Goal: Communication & Community: Answer question/provide support

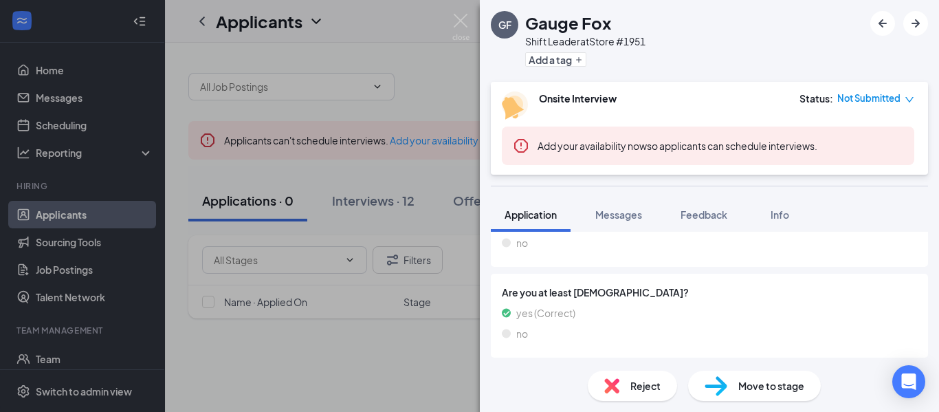
scroll to position [772, 0]
click at [455, 19] on img at bounding box center [460, 27] width 17 height 27
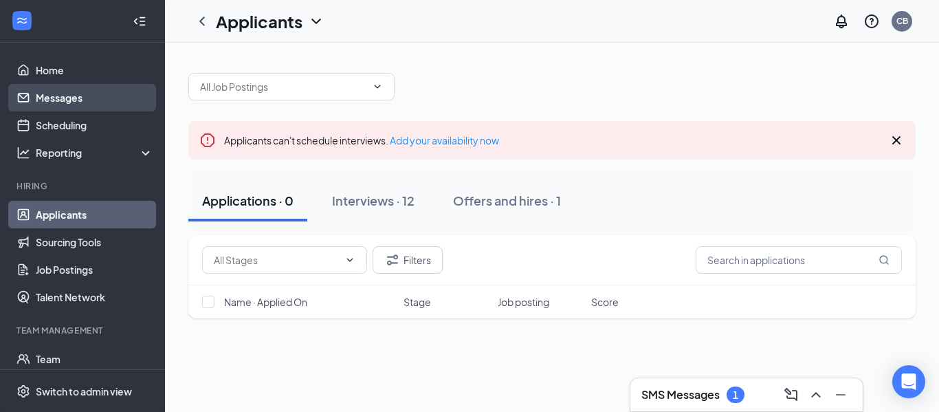
click at [92, 102] on link "Messages" at bounding box center [95, 97] width 118 height 27
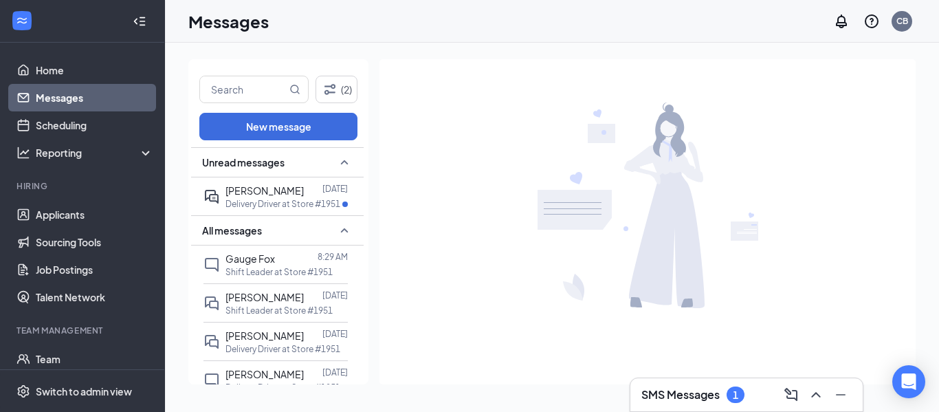
click at [687, 405] on div "SMS Messages 1" at bounding box center [746, 394] width 210 height 22
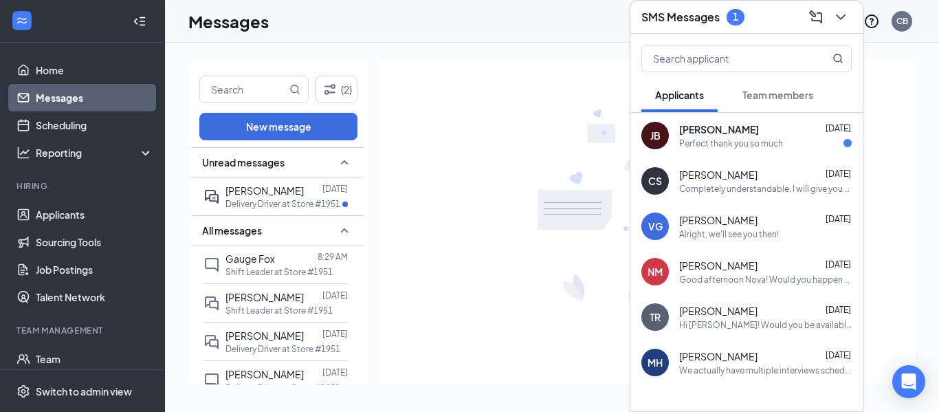
click at [799, 125] on div "Jayden Brown Sep 15" at bounding box center [765, 129] width 172 height 14
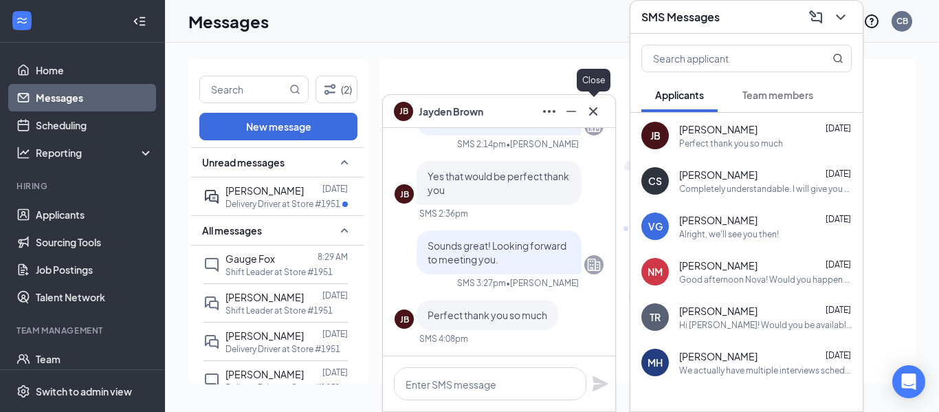
click at [597, 116] on icon "Cross" at bounding box center [593, 111] width 16 height 16
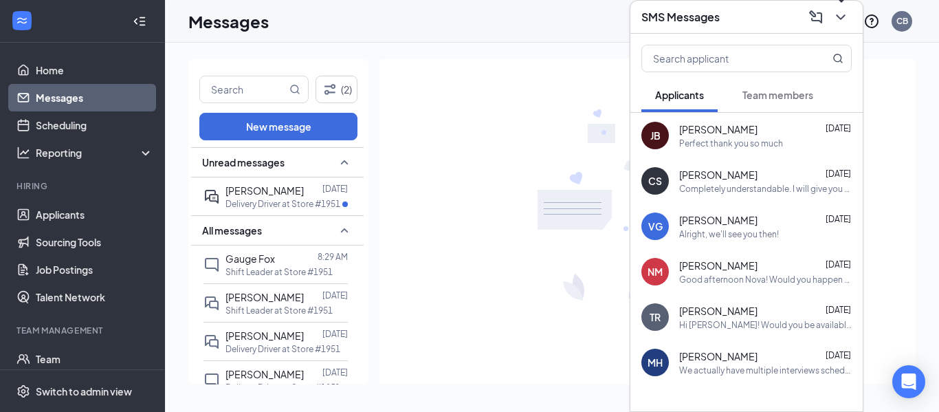
click at [841, 21] on icon "ChevronDown" at bounding box center [840, 17] width 16 height 16
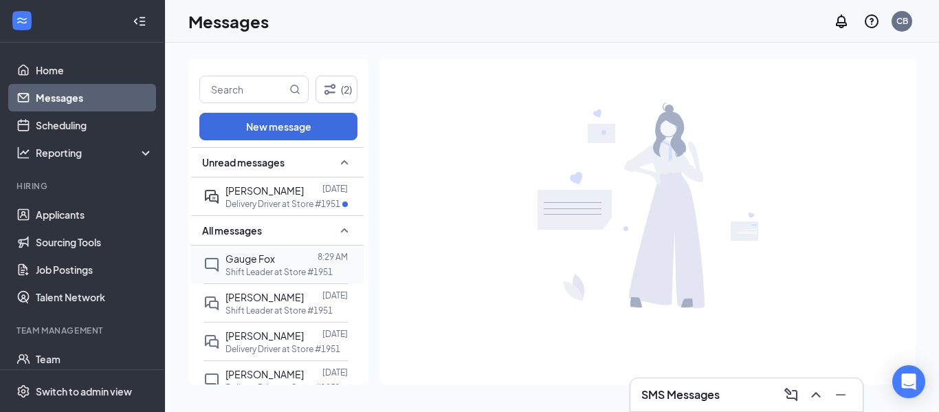
click at [279, 258] on div at bounding box center [296, 258] width 43 height 15
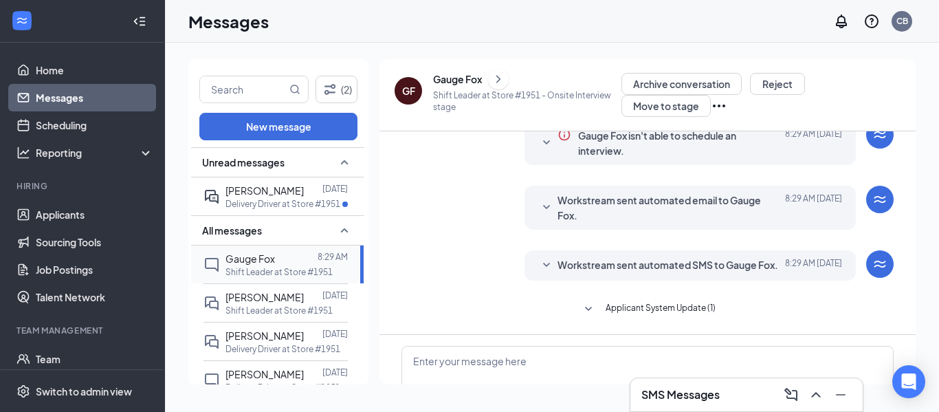
scroll to position [91, 0]
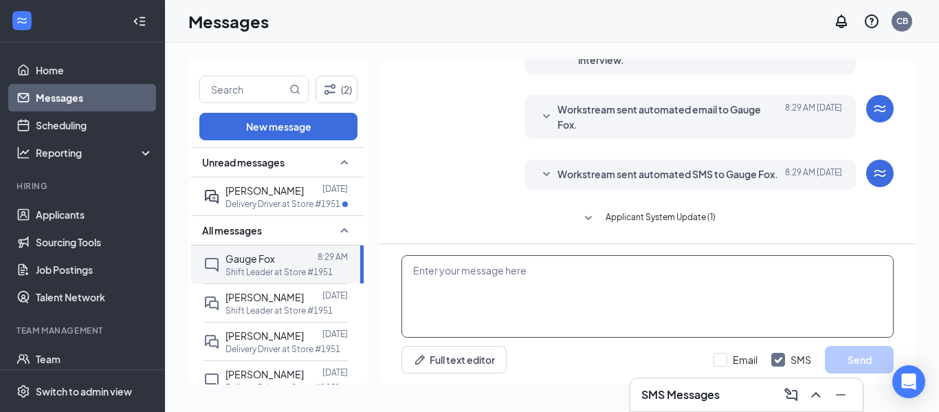
click at [576, 280] on textarea at bounding box center [647, 296] width 492 height 82
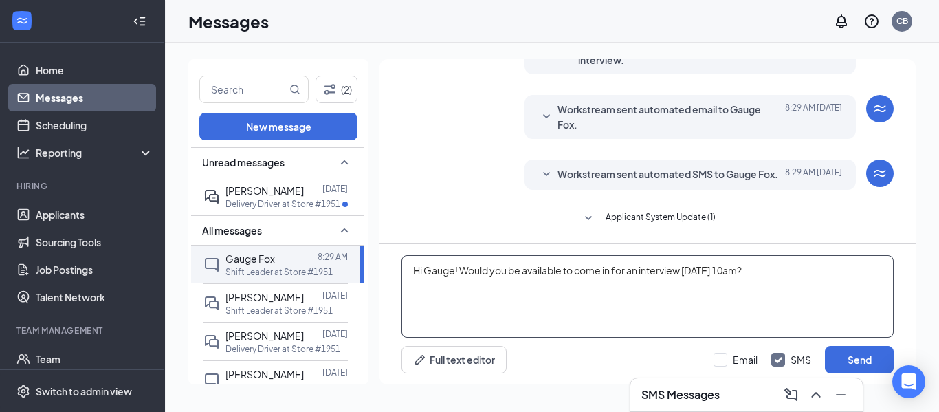
click at [730, 277] on textarea "Hi Gauge! Would you be available to come in for an interview tomorrow 9/17 at 1…" at bounding box center [647, 296] width 492 height 82
type textarea "Hi Gauge! Would you be available to come in for an interview [DATE] morning [DA…"
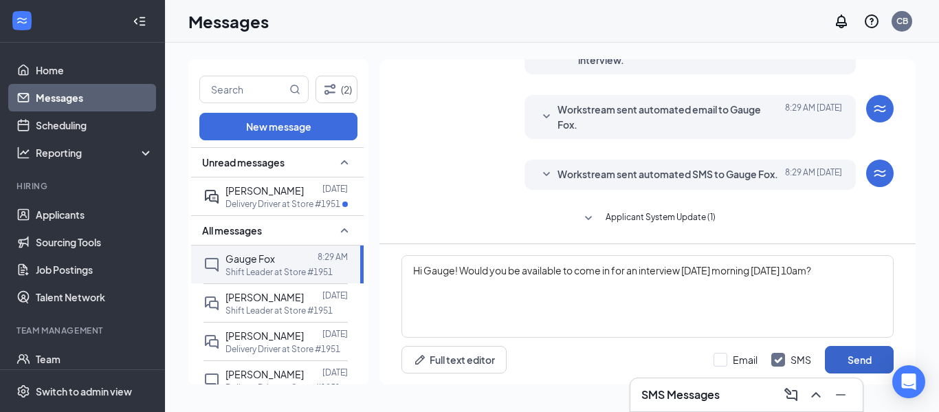
click at [873, 360] on button "Send" at bounding box center [859, 359] width 69 height 27
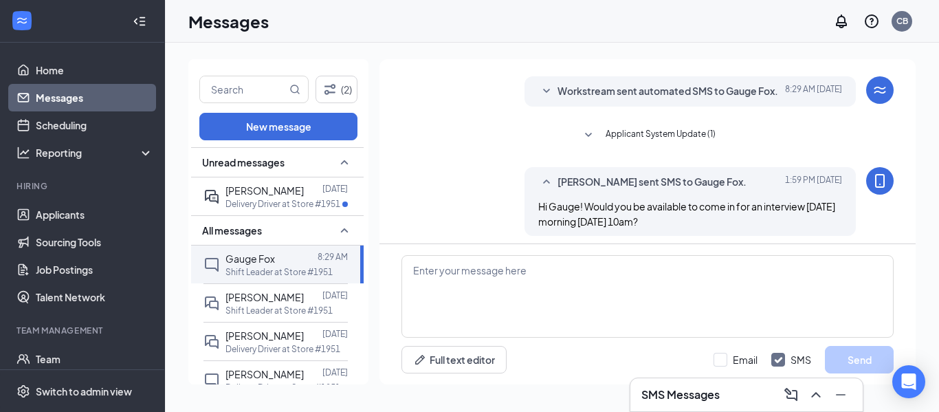
scroll to position [146, 0]
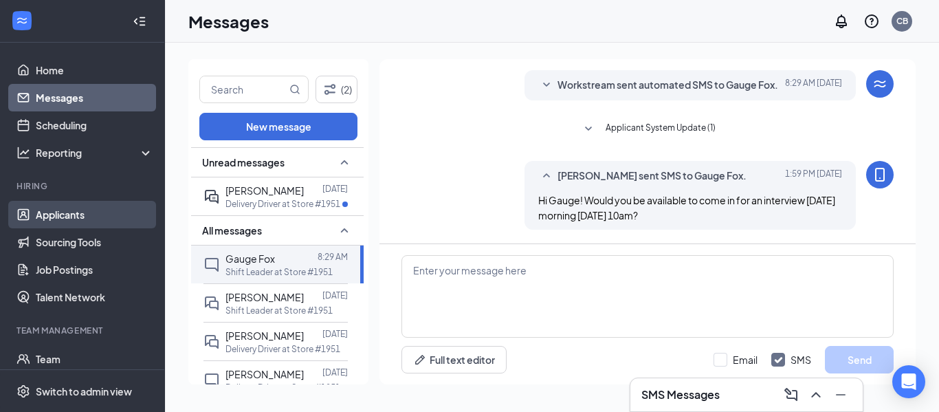
click at [111, 214] on link "Applicants" at bounding box center [95, 214] width 118 height 27
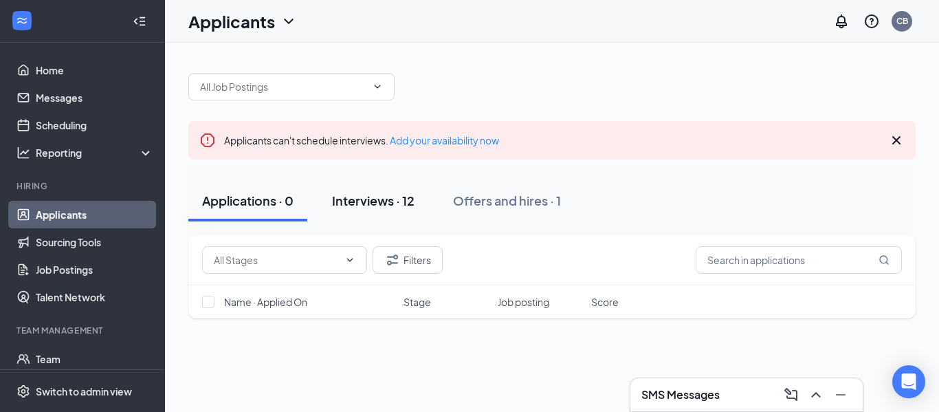
click at [377, 190] on button "Interviews · 12" at bounding box center [373, 200] width 110 height 41
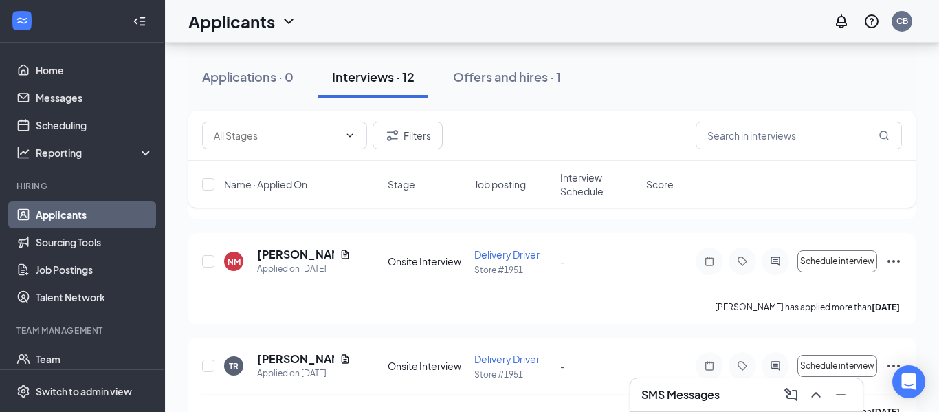
scroll to position [220, 0]
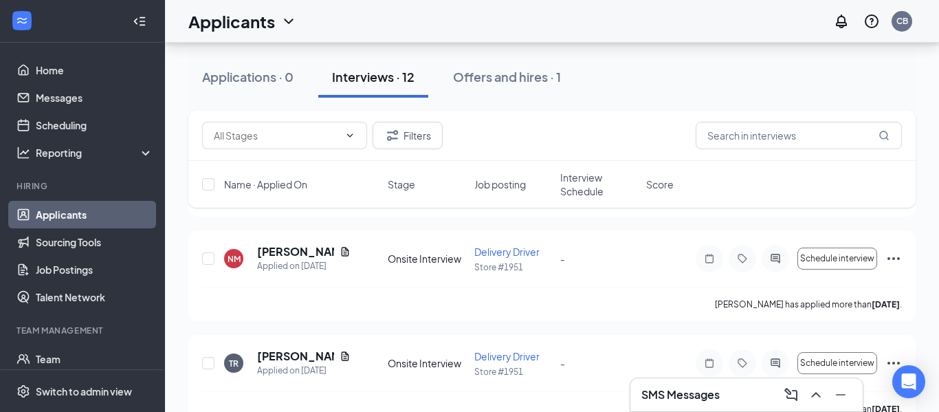
click at [742, 406] on div "SMS Messages" at bounding box center [746, 394] width 232 height 33
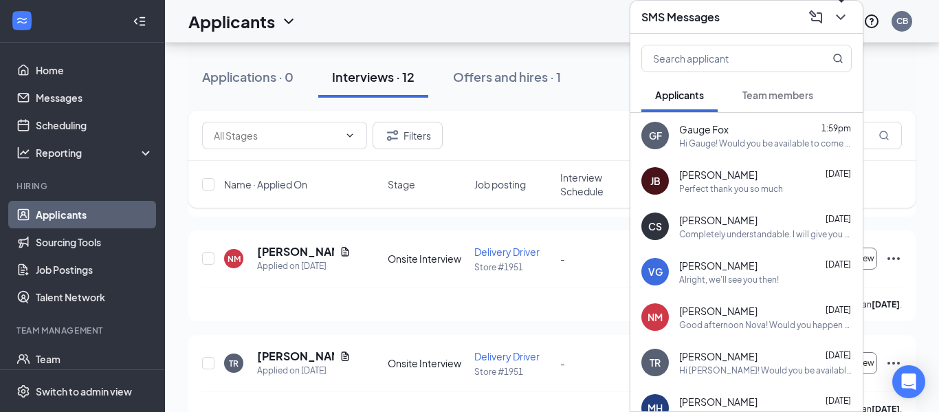
click at [847, 19] on icon "ChevronDown" at bounding box center [840, 17] width 16 height 16
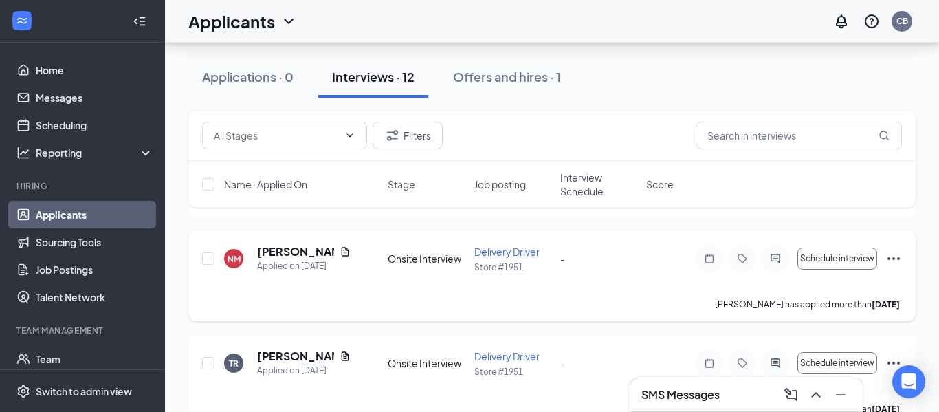
click at [900, 260] on icon "Ellipses" at bounding box center [893, 258] width 16 height 16
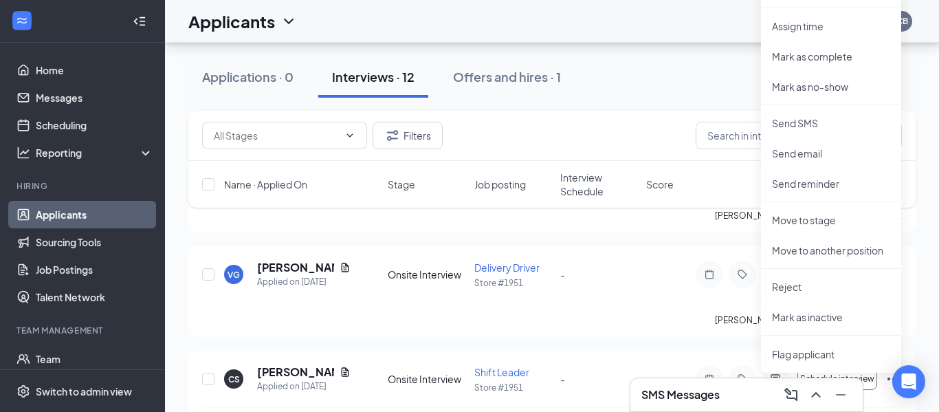
scroll to position [520, 0]
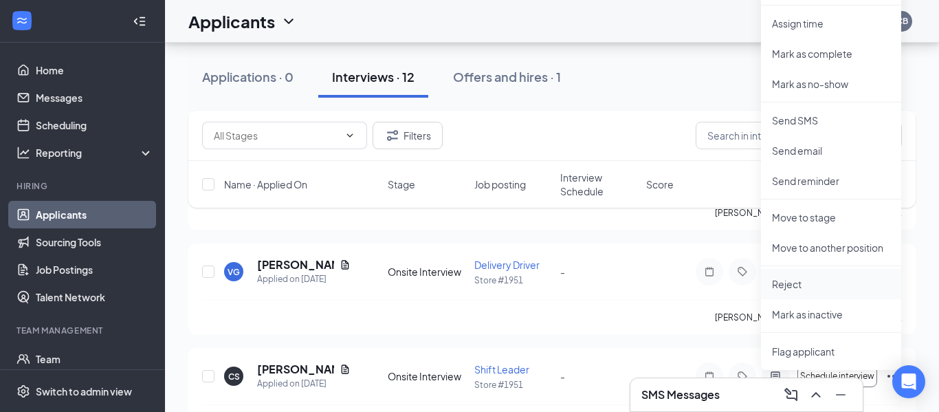
click at [791, 289] on p "Reject" at bounding box center [831, 284] width 118 height 14
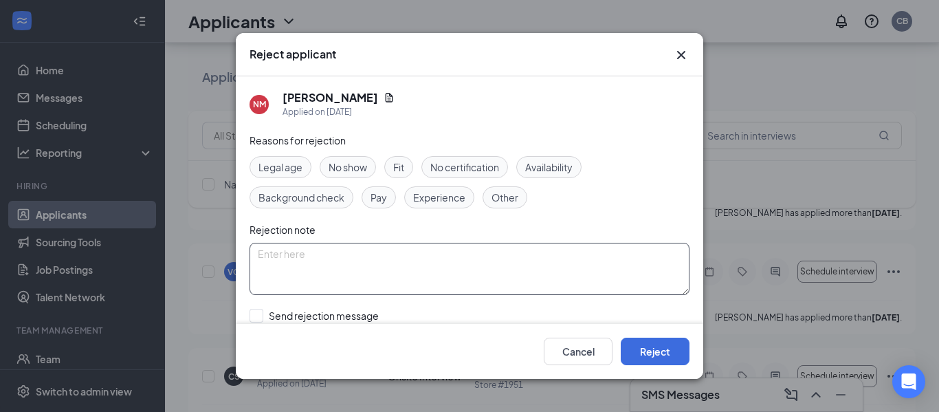
click at [477, 269] on textarea at bounding box center [469, 269] width 440 height 52
type textarea "No response"
click at [670, 359] on button "Reject" at bounding box center [655, 350] width 69 height 27
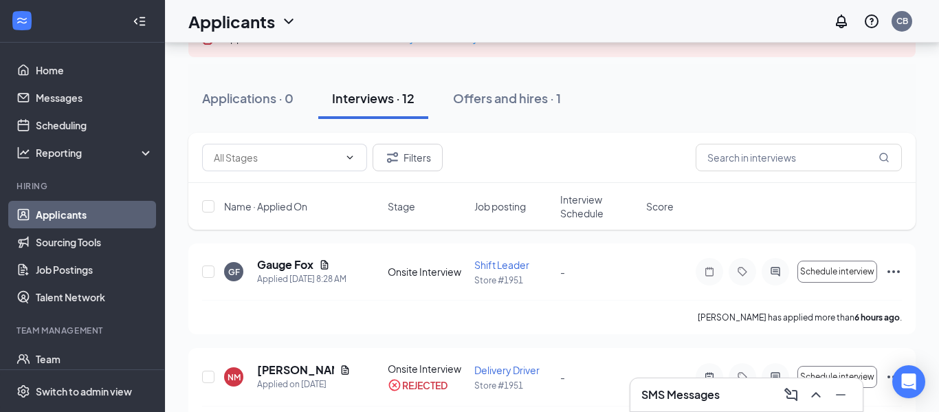
scroll to position [104, 0]
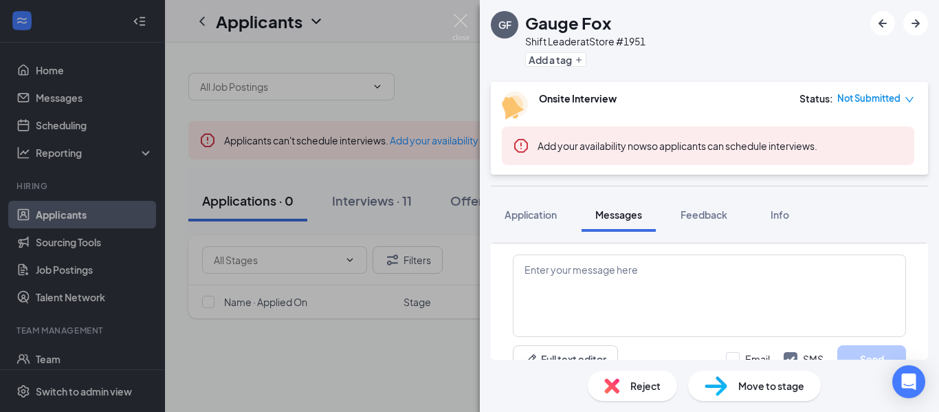
scroll to position [466, 0]
click at [457, 19] on img at bounding box center [460, 27] width 17 height 27
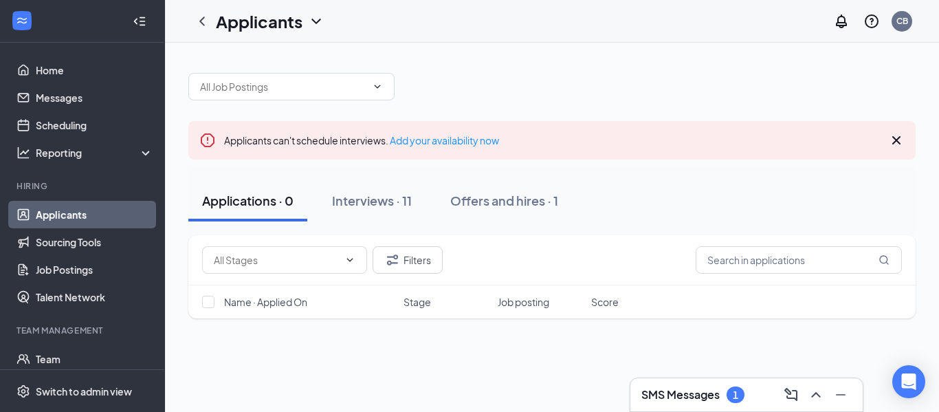
click at [705, 397] on h3 "SMS Messages" at bounding box center [680, 394] width 78 height 15
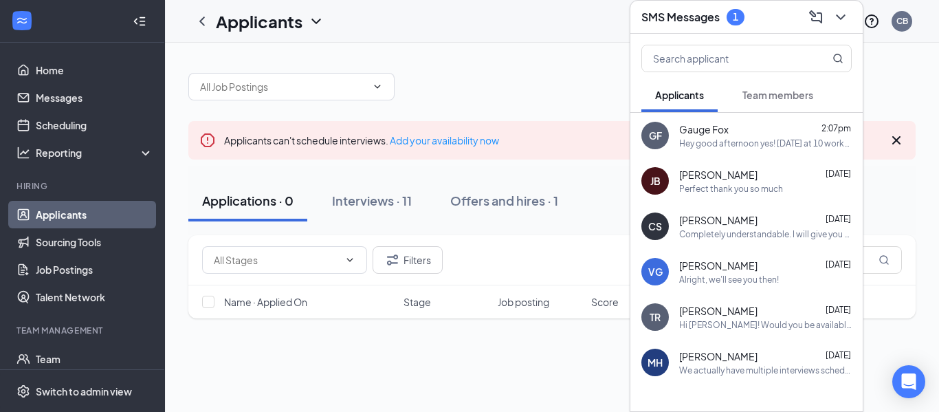
click at [768, 151] on div "GF Gauge Fox 2:07pm Hey good afternoon yes! [DATE] at 10 works perfect. It's st…" at bounding box center [746, 135] width 232 height 45
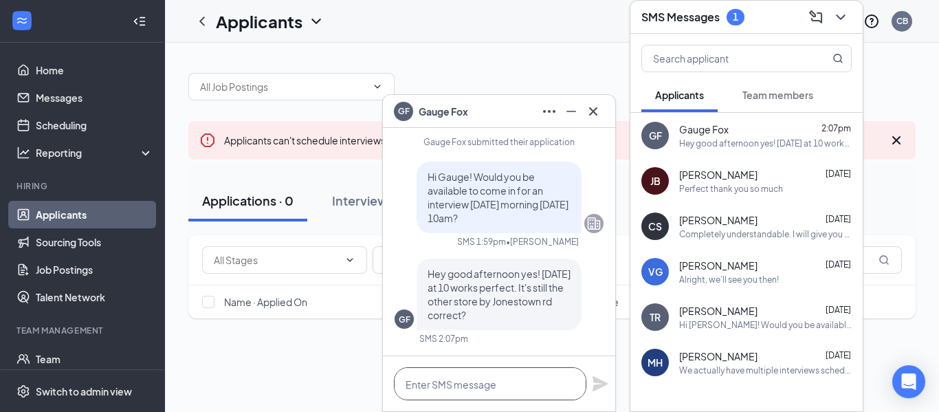
click at [483, 391] on textarea at bounding box center [490, 383] width 192 height 33
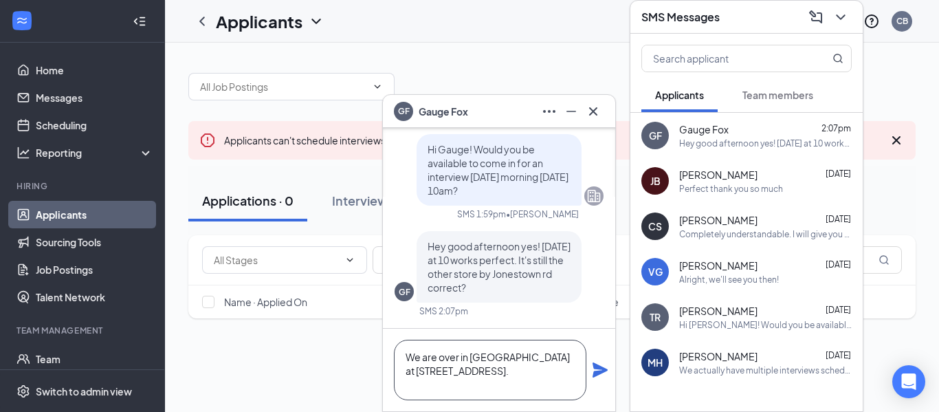
click at [538, 355] on textarea "We are over in [GEOGRAPHIC_DATA] at [STREET_ADDRESS]." at bounding box center [490, 369] width 192 height 60
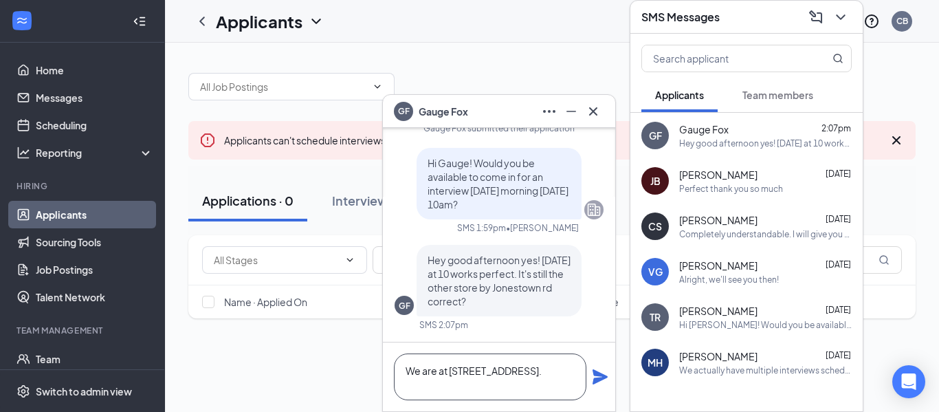
click at [562, 388] on textarea "We are at [STREET_ADDRESS]." at bounding box center [490, 376] width 192 height 47
type textarea "We are at [STREET_ADDRESS]."
click at [596, 381] on icon "Plane" at bounding box center [599, 376] width 15 height 15
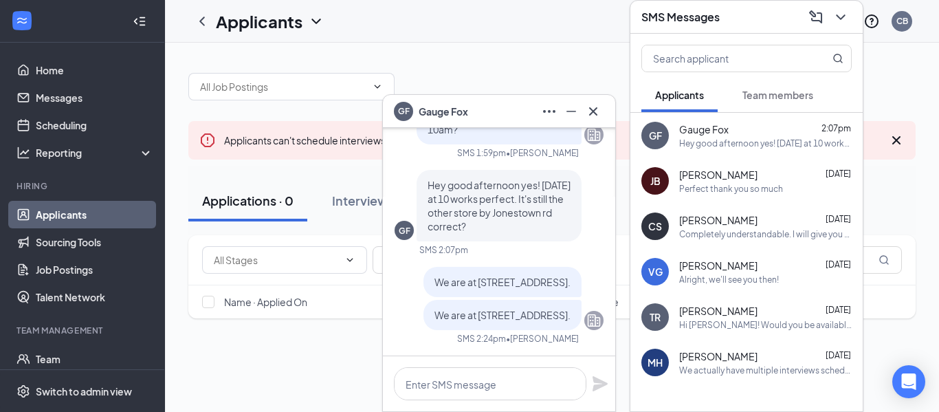
click at [594, 122] on div "GF Gauge Fox" at bounding box center [499, 111] width 232 height 33
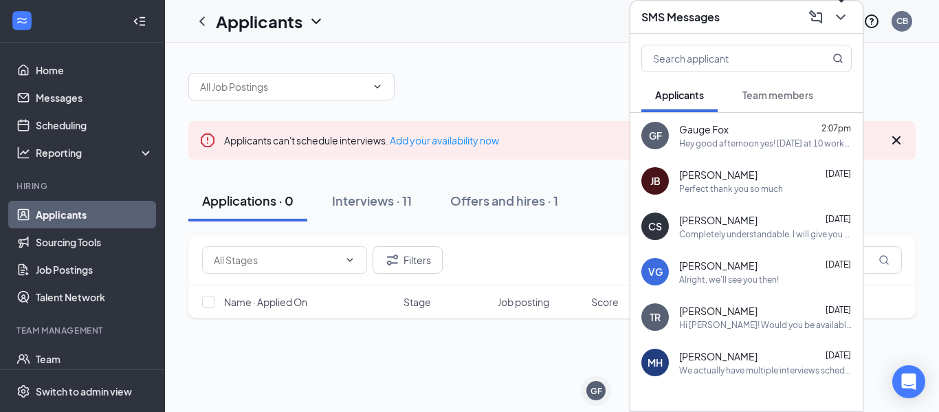
click at [849, 16] on button at bounding box center [841, 17] width 22 height 22
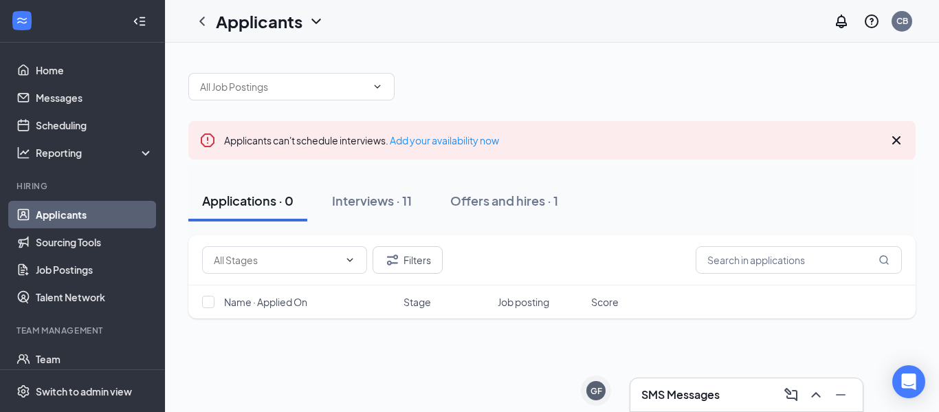
click at [663, 403] on div "SMS Messages" at bounding box center [746, 394] width 210 height 22
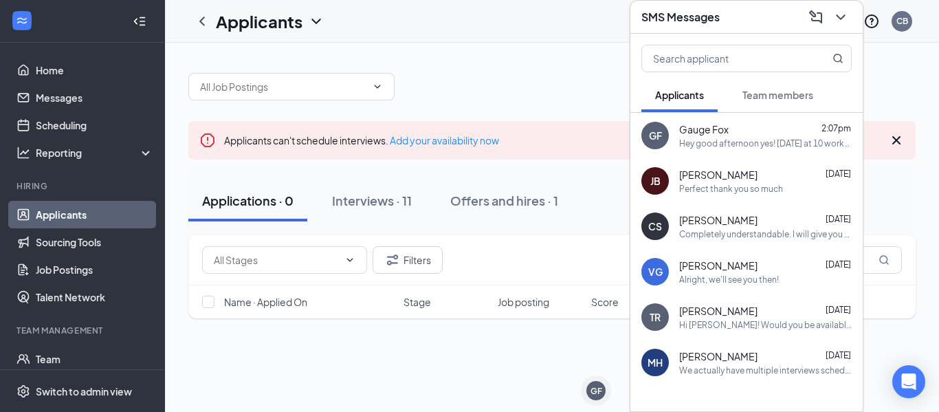
click at [712, 148] on div "GF Gauge Fox 2:07pm Hey good afternoon yes! [DATE] at 10 works perfect. It's st…" at bounding box center [746, 135] width 232 height 45
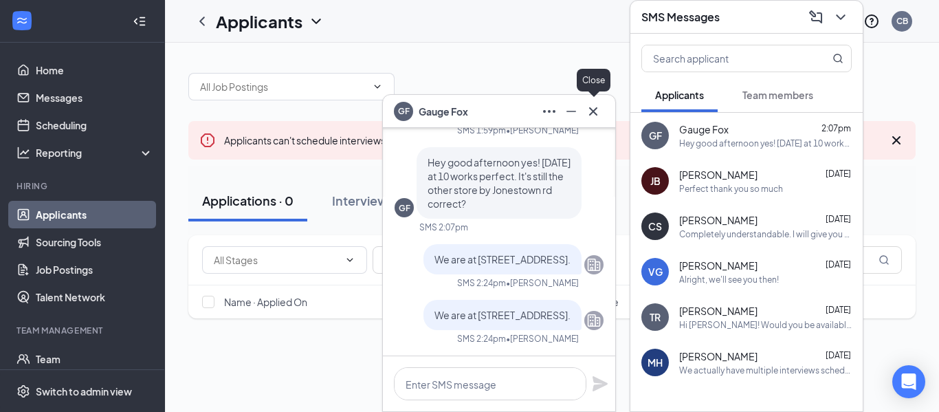
click at [599, 111] on icon "Cross" at bounding box center [593, 111] width 16 height 16
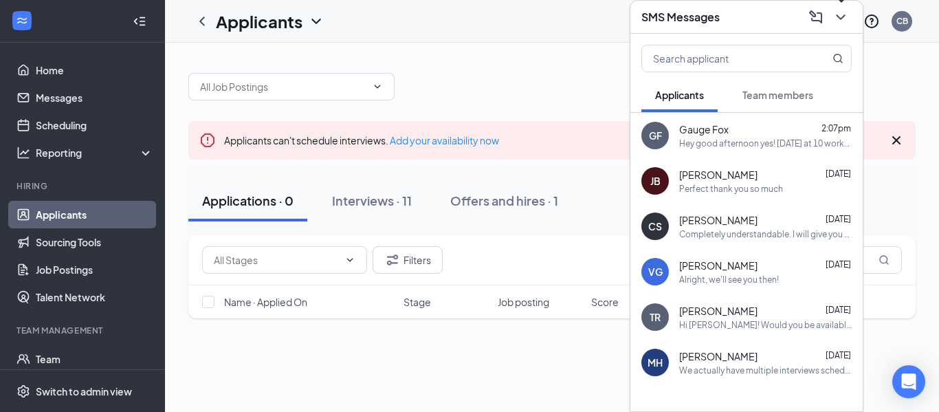
click at [849, 18] on button at bounding box center [841, 17] width 22 height 22
